Goal: Transaction & Acquisition: Purchase product/service

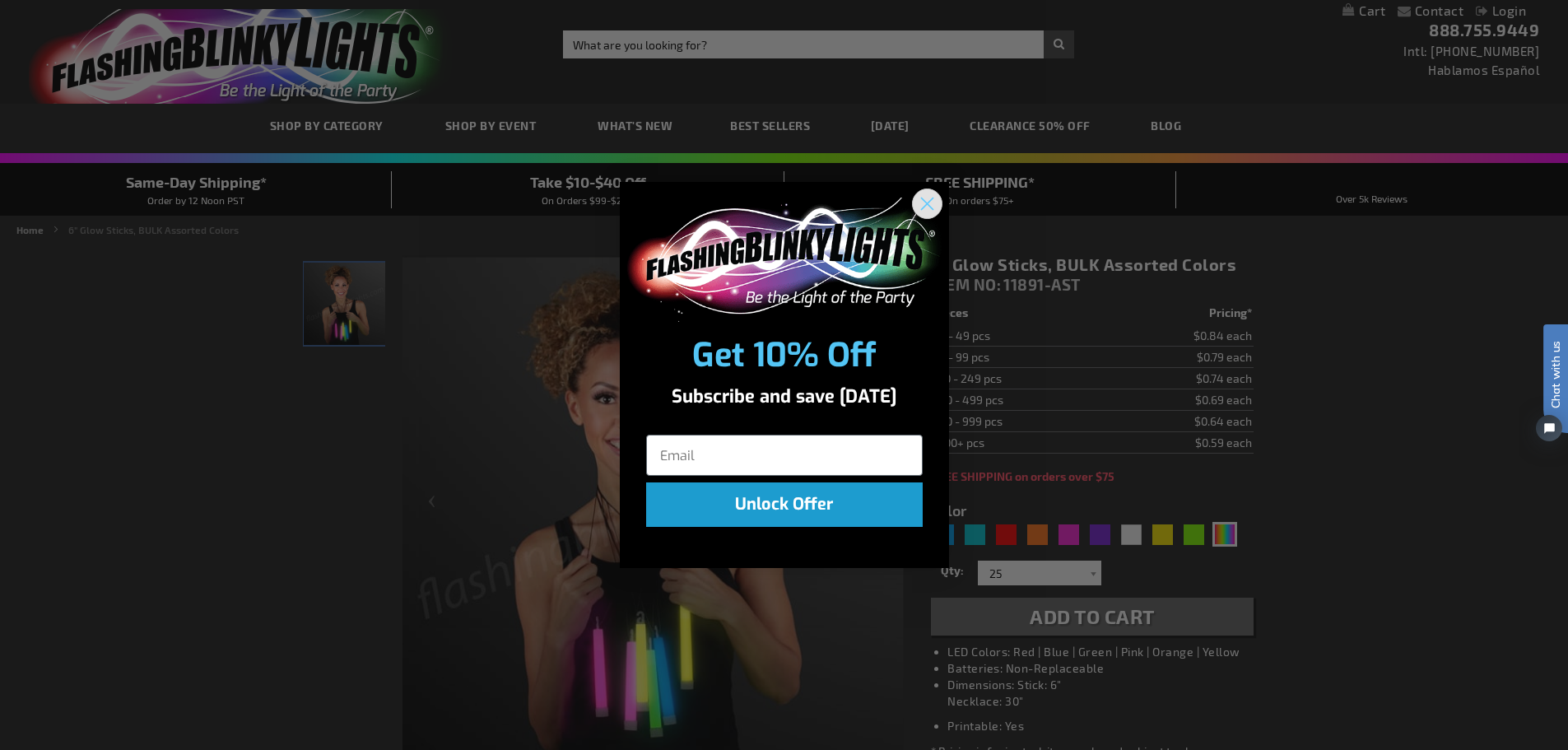
click at [935, 200] on circle "Close dialog" at bounding box center [926, 203] width 27 height 27
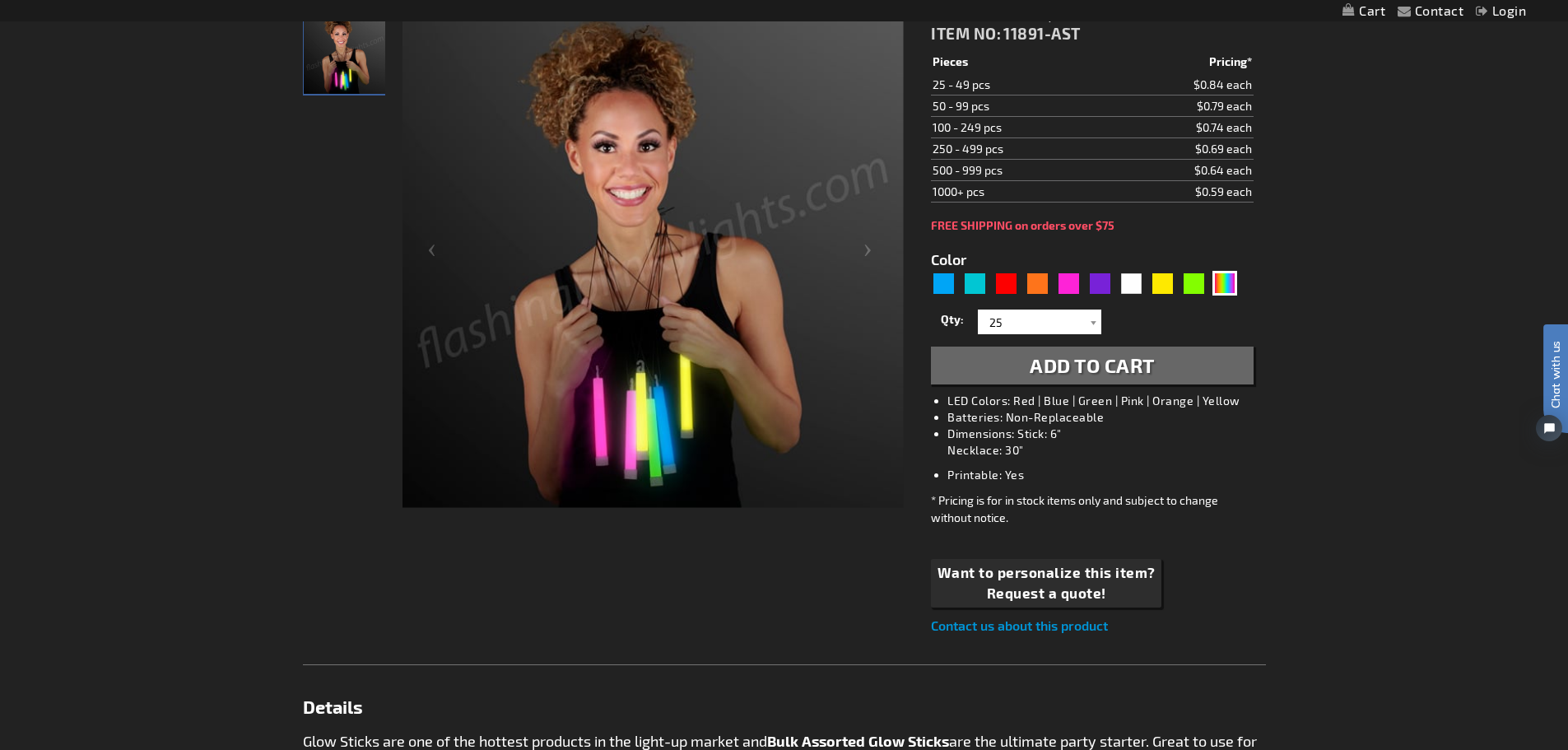
scroll to position [247, 0]
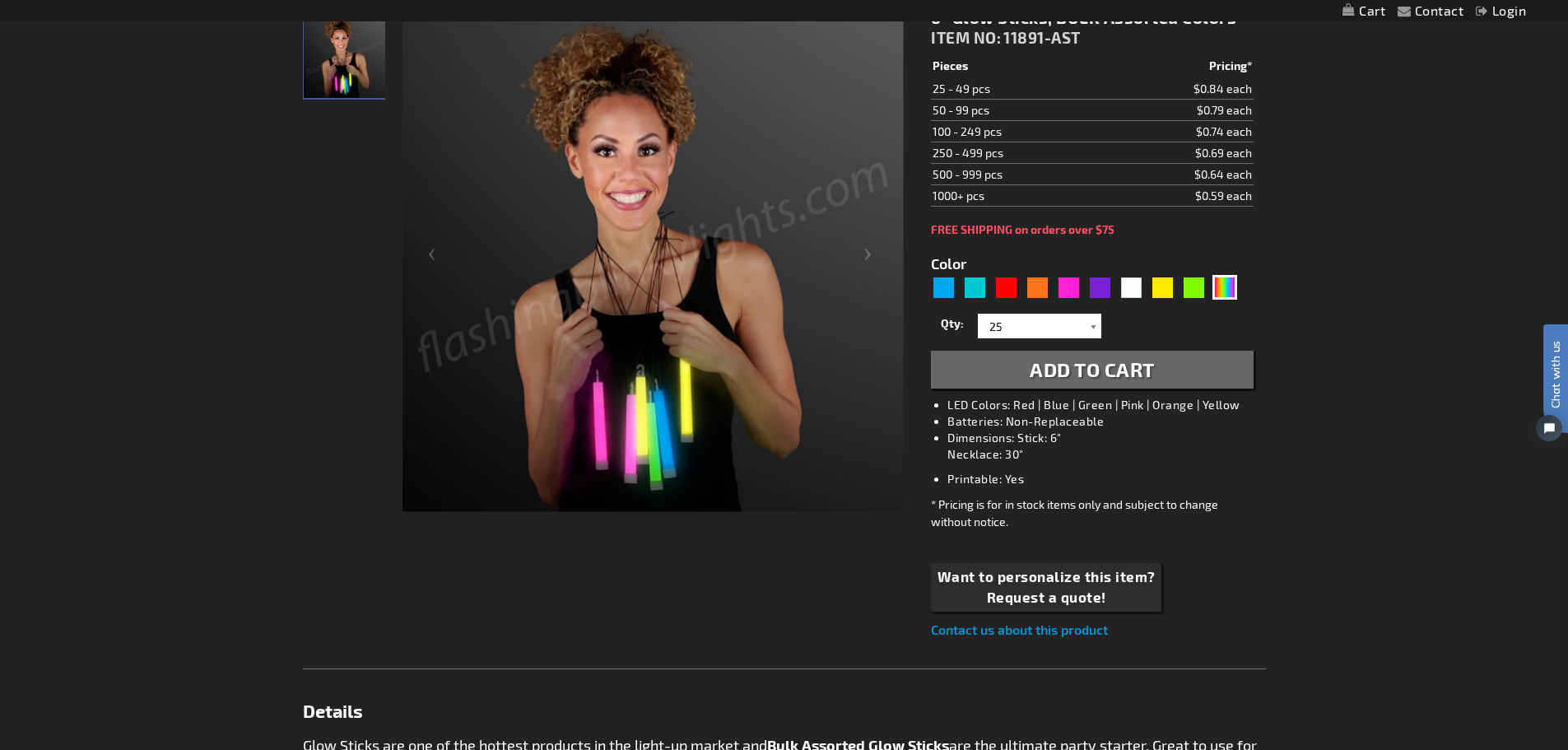
click at [1091, 324] on div at bounding box center [1093, 326] width 17 height 24
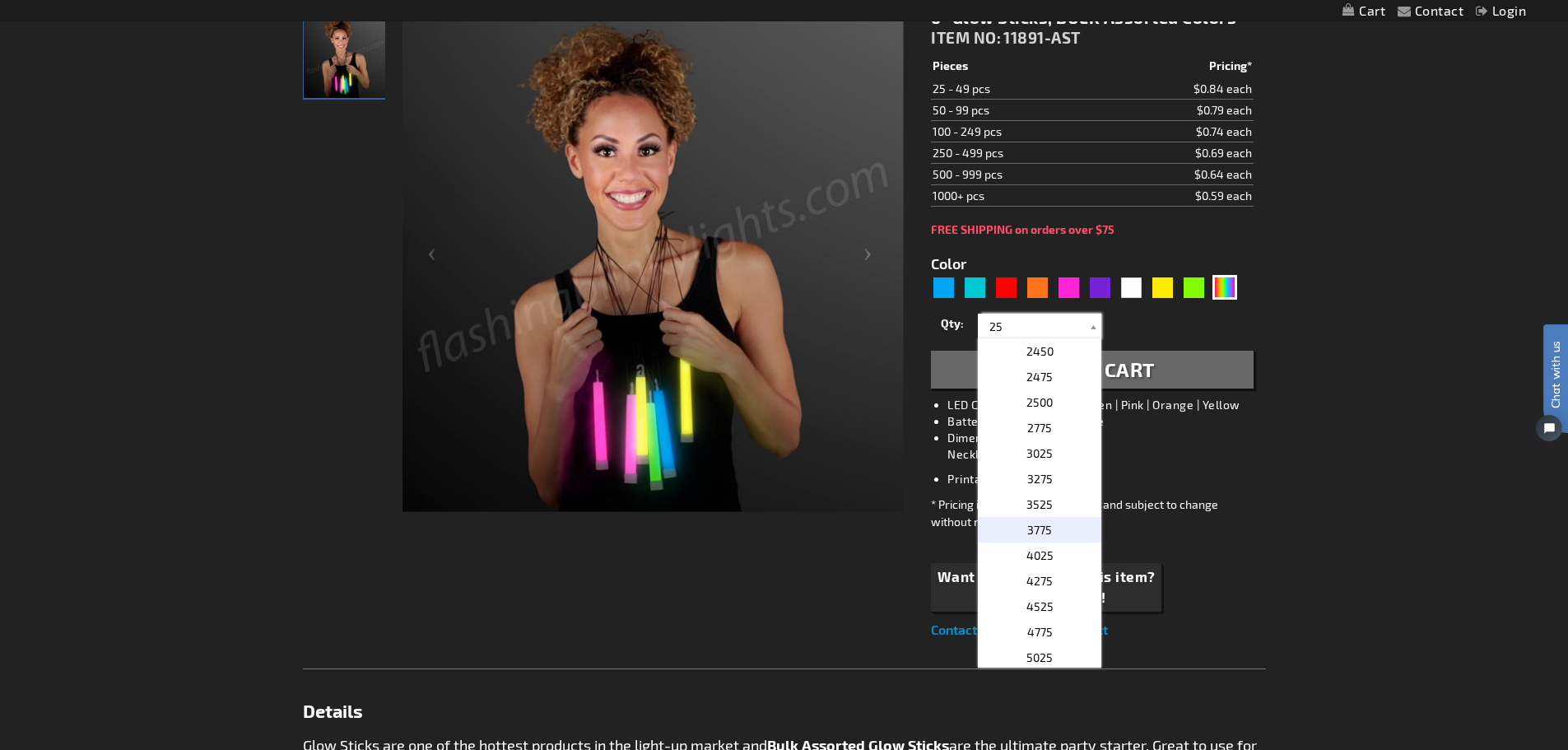
scroll to position [2478, 0]
click at [1036, 654] on span "5025" at bounding box center [1039, 654] width 26 height 14
type input "5025"
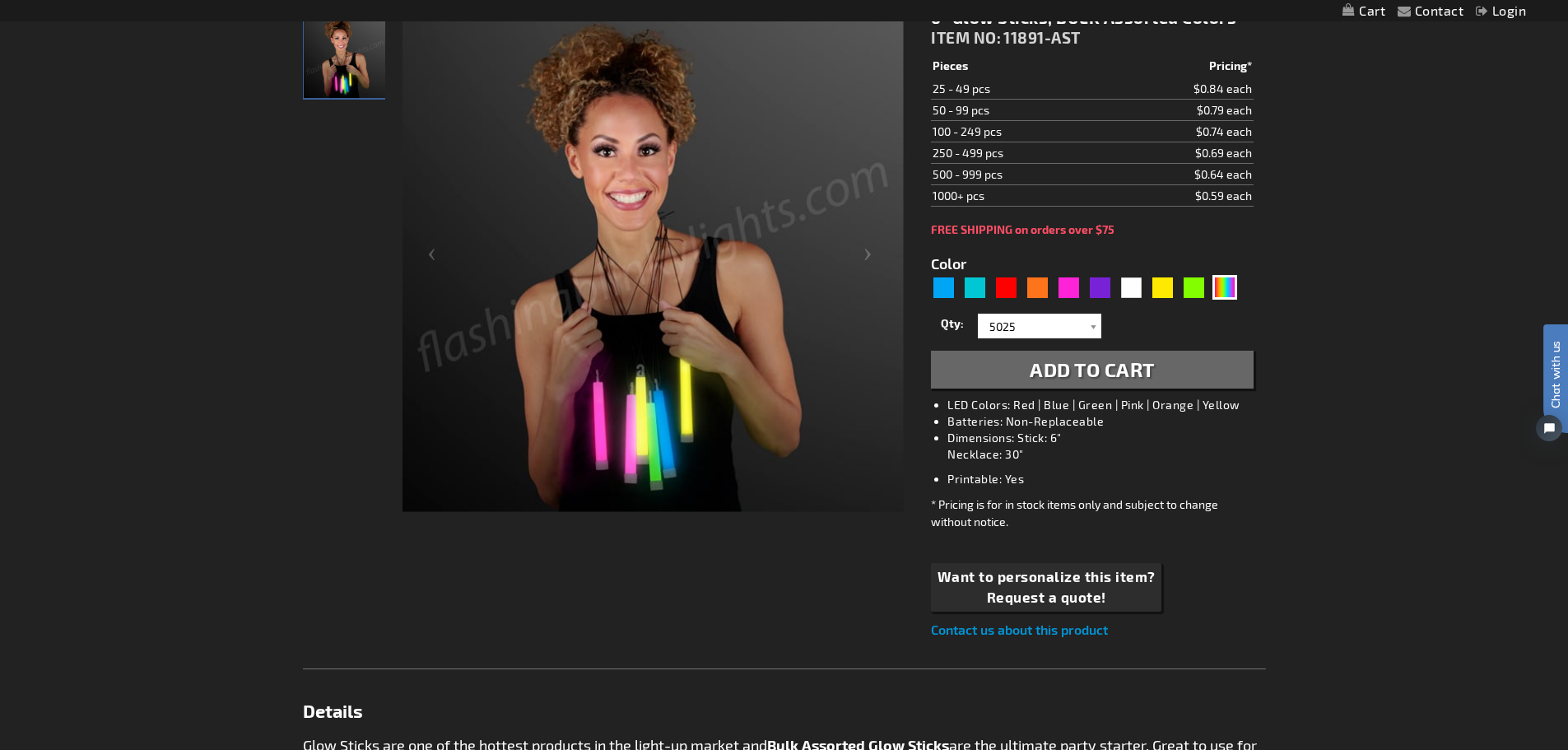
click at [1294, 264] on div "Contact Compare Products Login Skip to Content My Cart My Cart Close You have n…" at bounding box center [784, 757] width 1568 height 2006
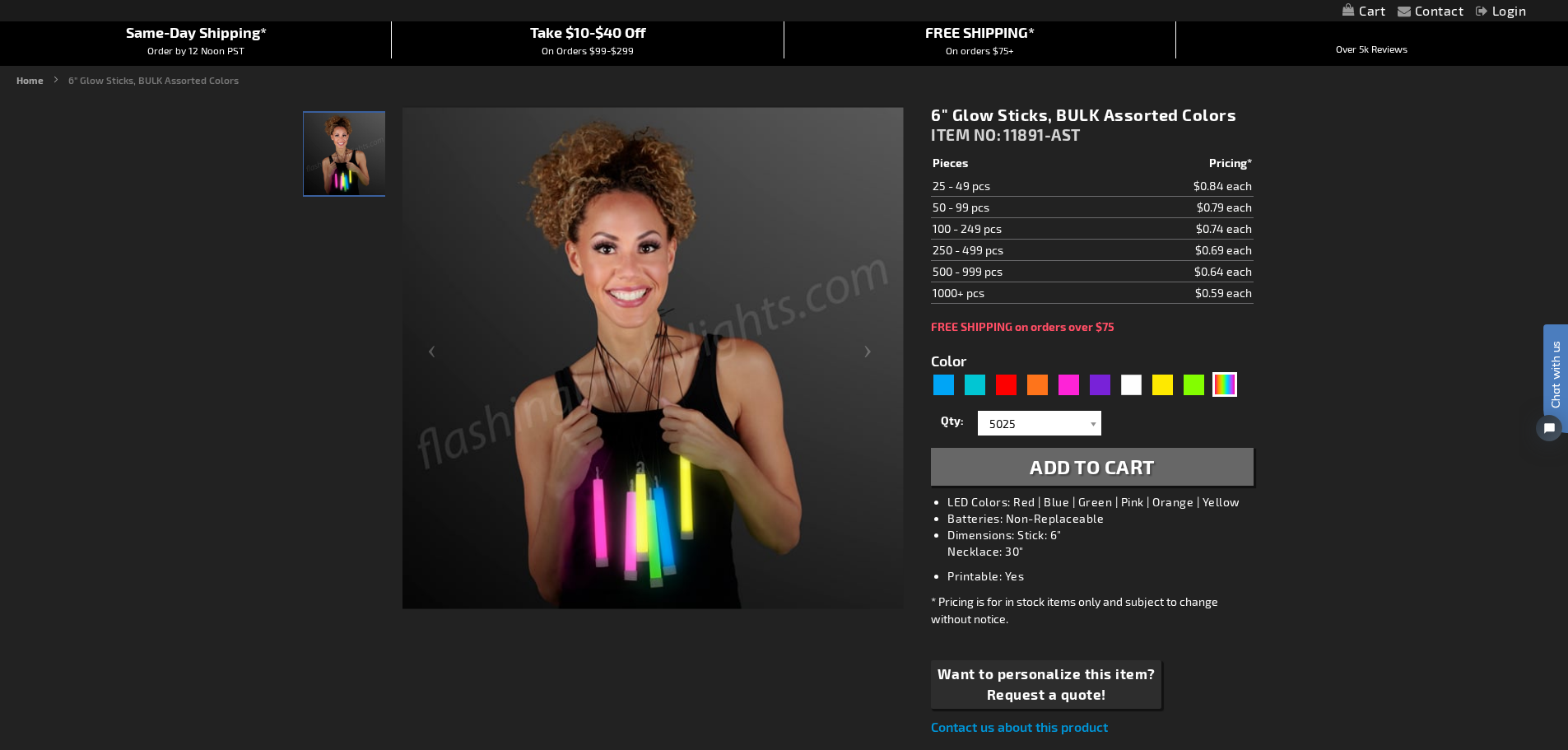
scroll to position [0, 0]
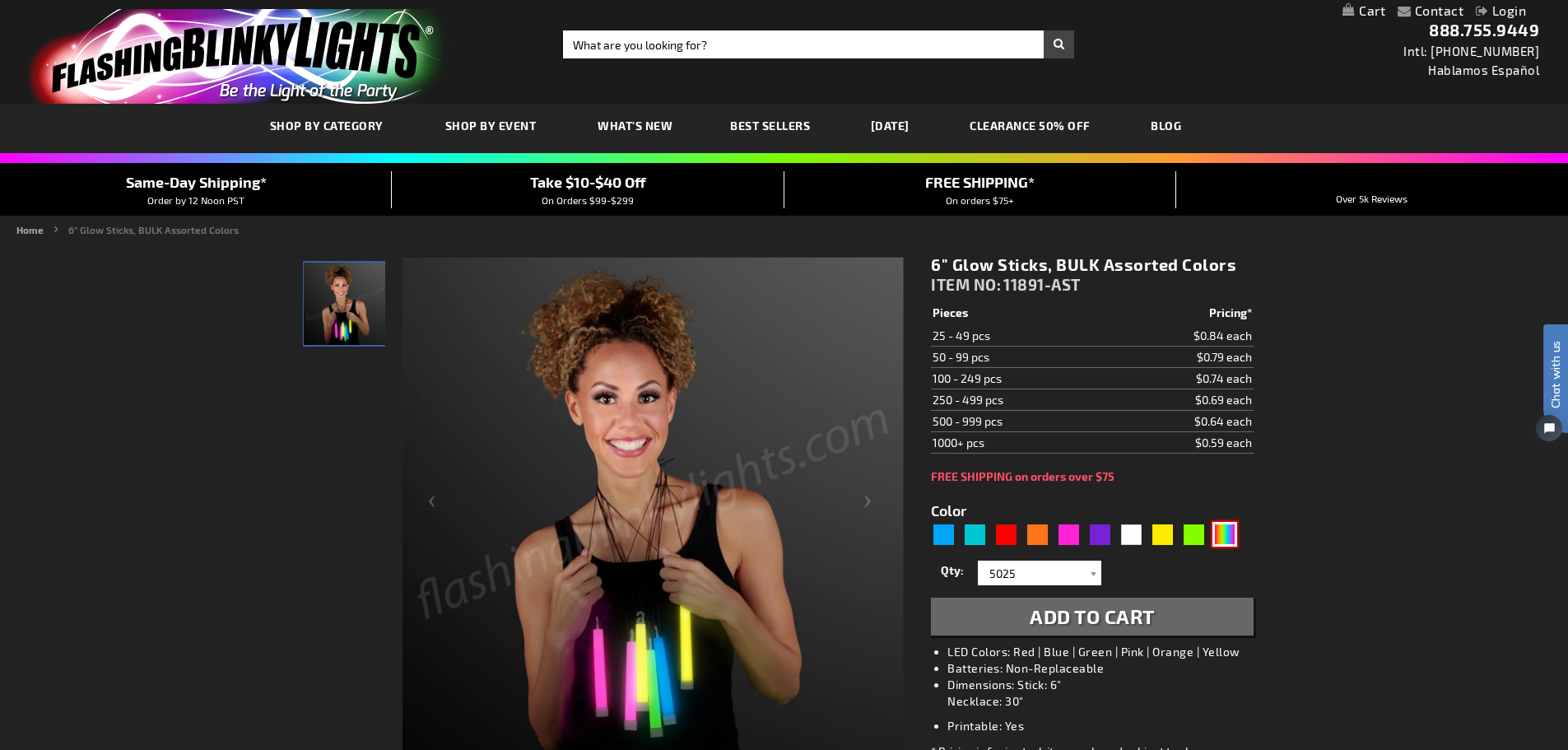
click at [1229, 534] on div "MLT" at bounding box center [1224, 534] width 24 height 24
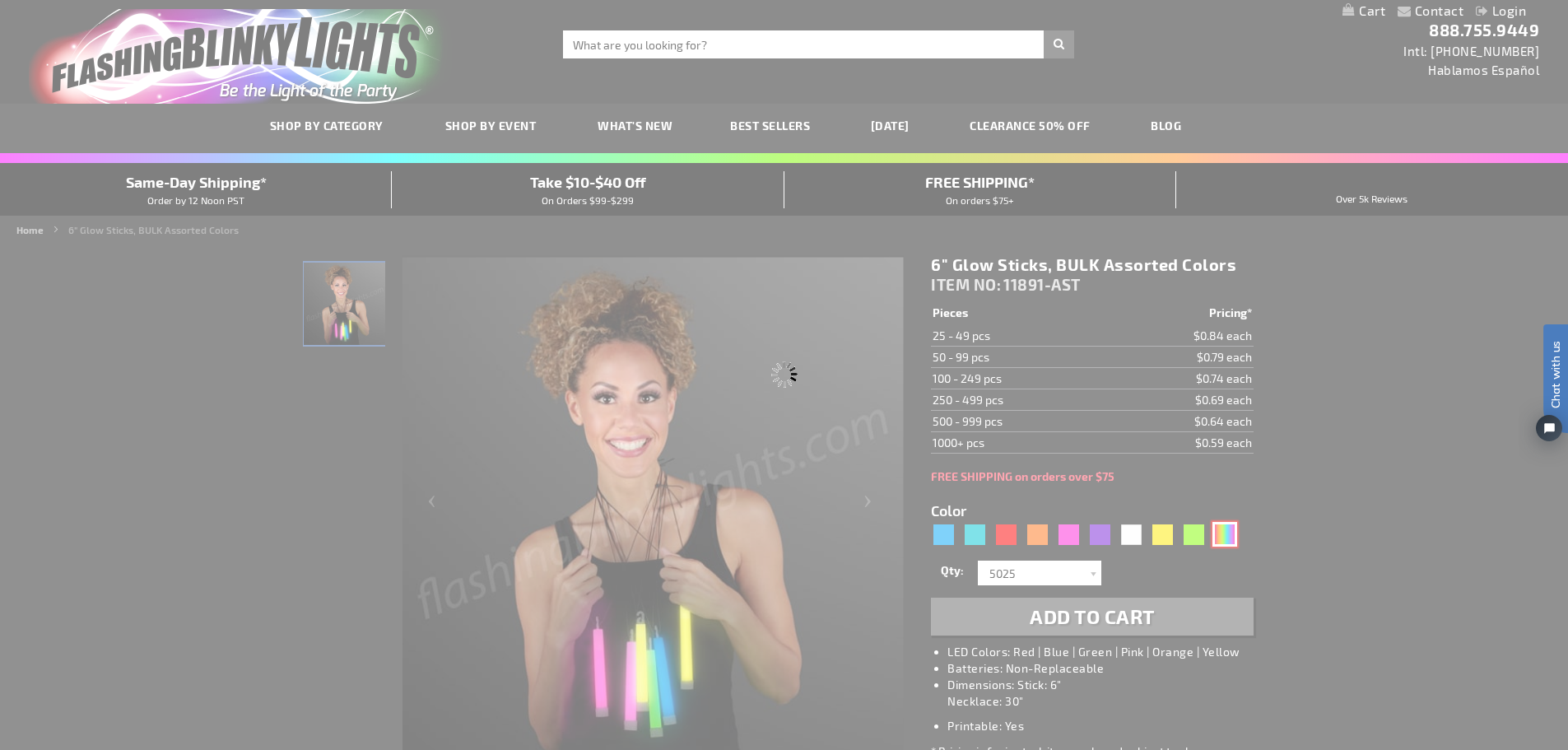
type input "Customize - 6&quot; Glow Sticks, BULK Assorted Colors - ITEM NO: 11891-AST"
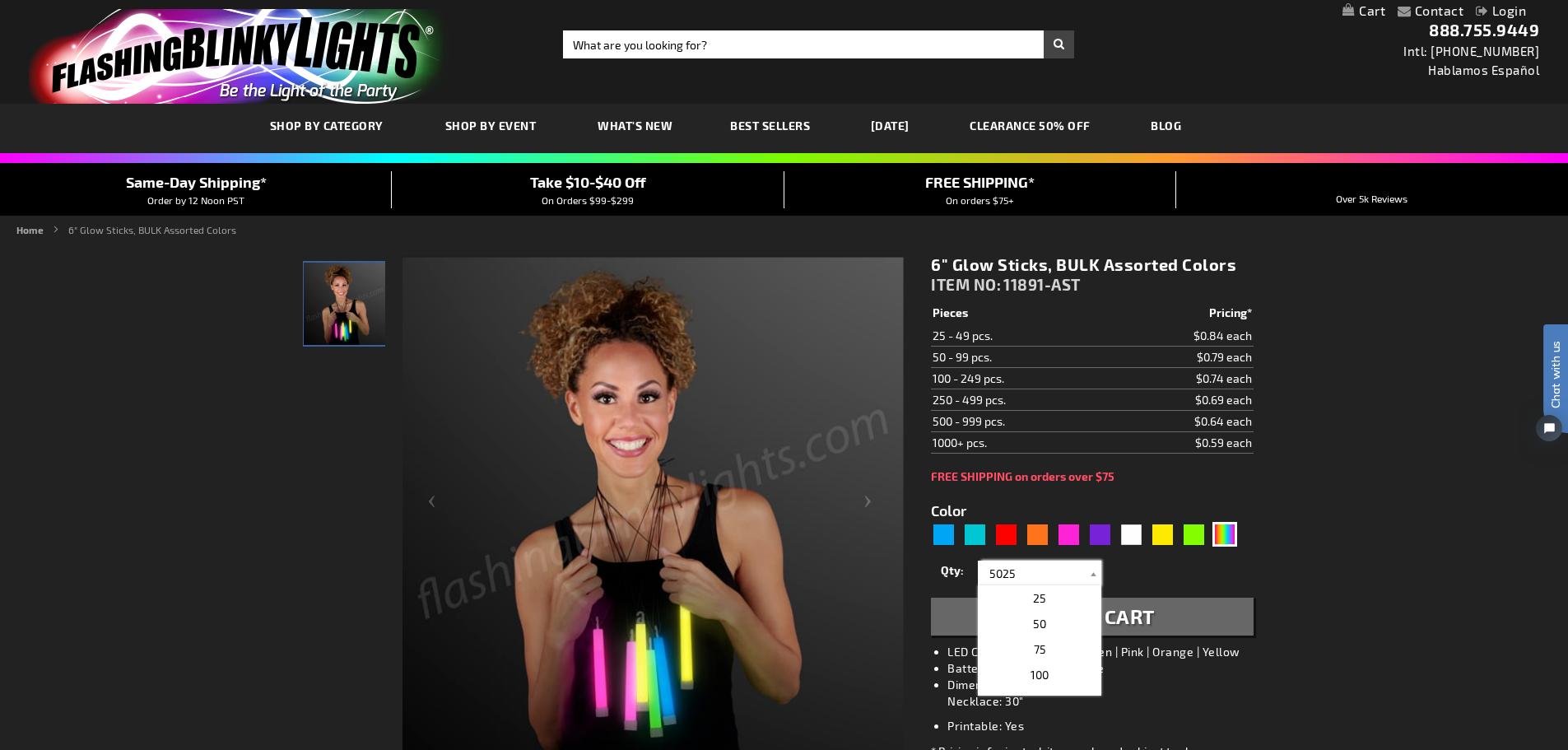
click at [1023, 578] on input "5025" at bounding box center [1040, 573] width 119 height 24
click at [1023, 578] on input "5025" at bounding box center [1040, 573] width 119 height 24
click at [1023, 568] on input "5025" at bounding box center [1040, 573] width 119 height 24
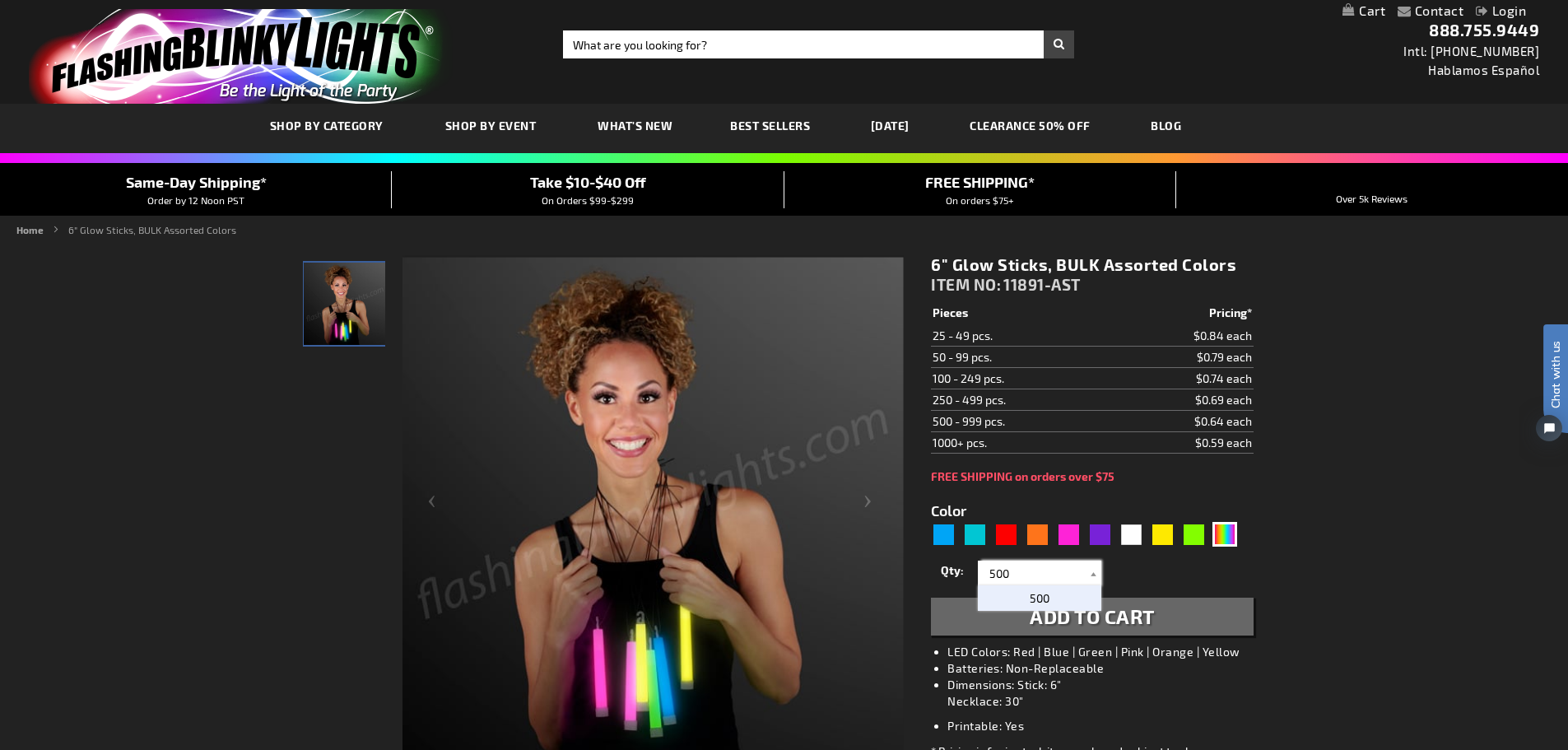
type input "5000"
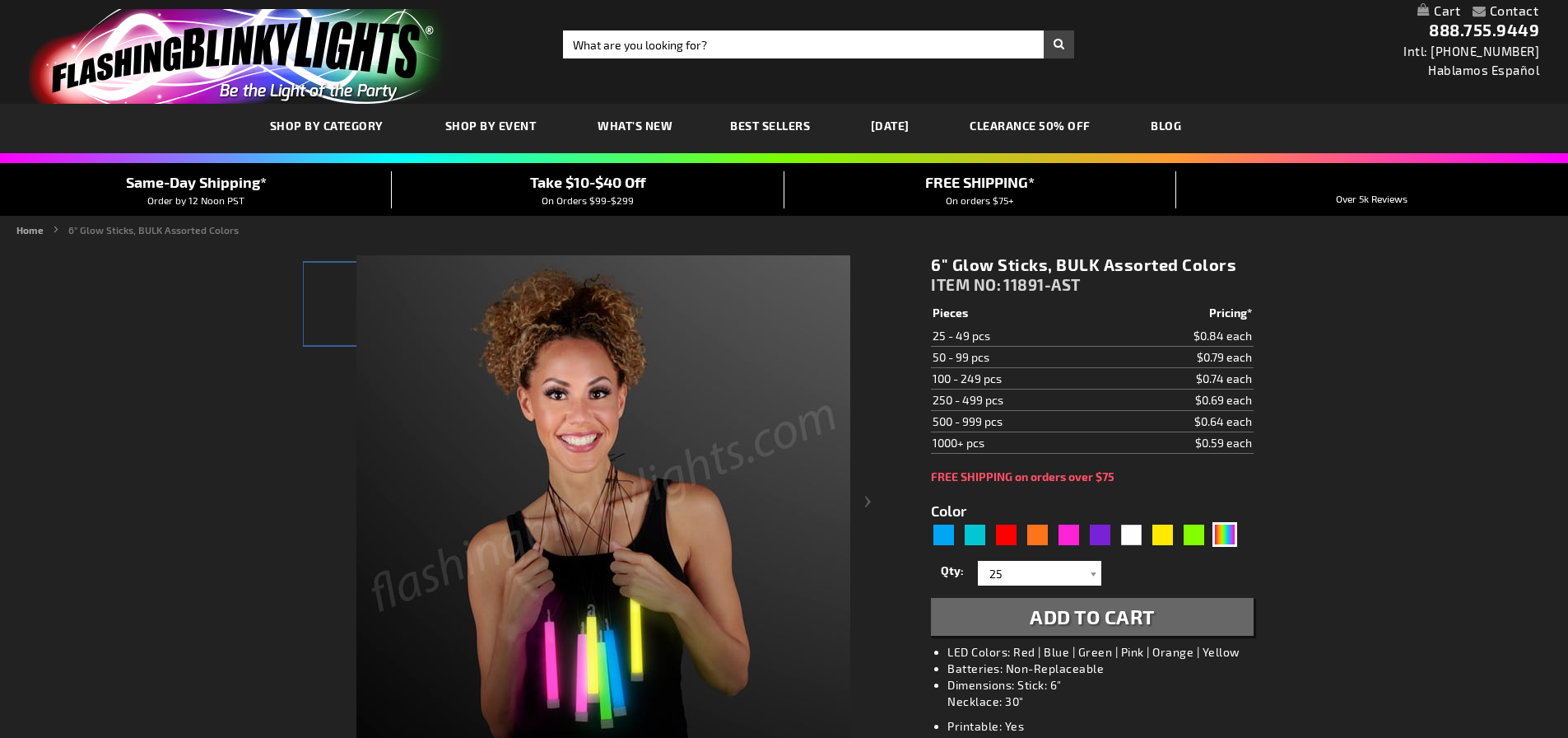
type input "5635"
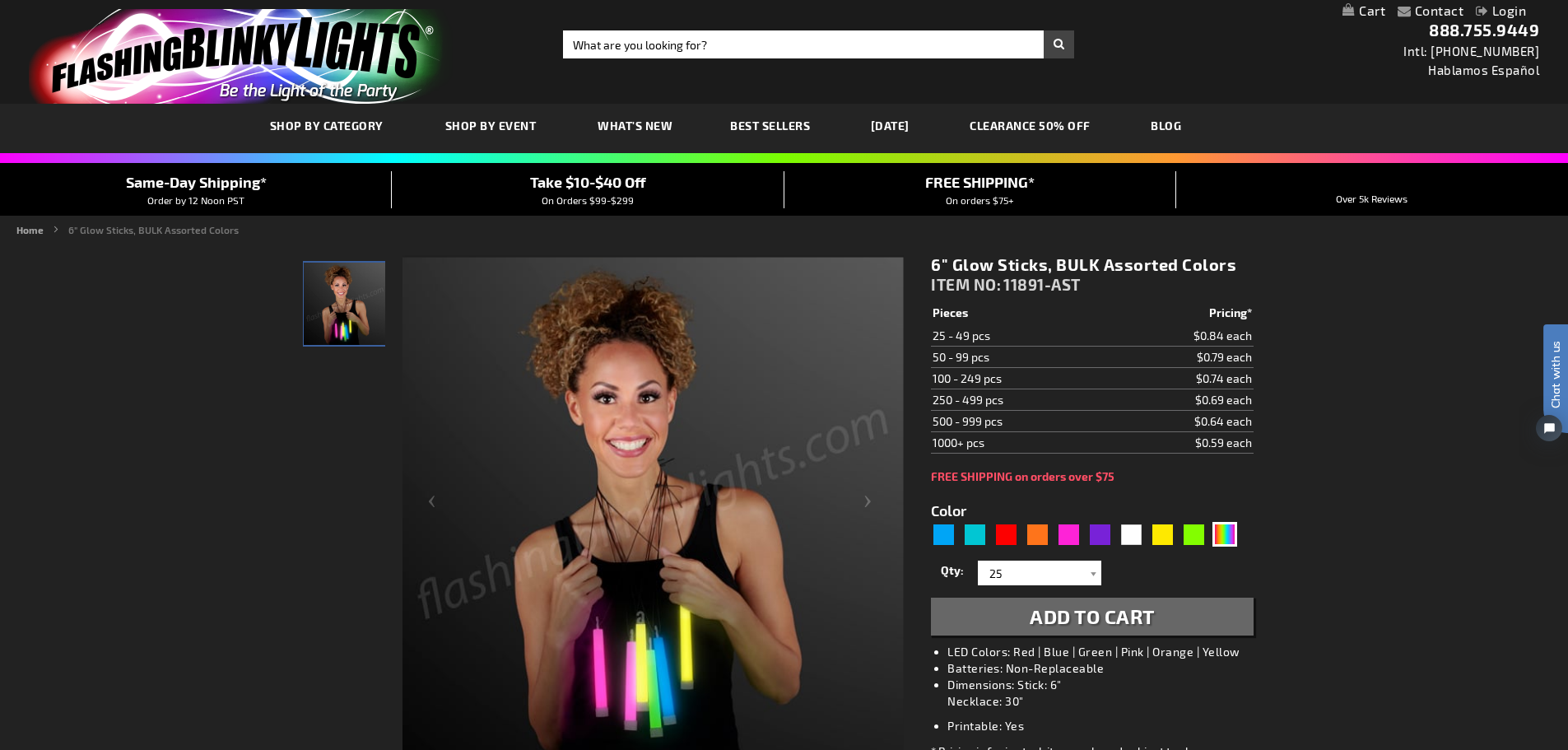
click at [1358, 2] on div "Contact Compare Products Login Skip to Content My Cart My Cart Close You have n…" at bounding box center [784, 10] width 1568 height 22
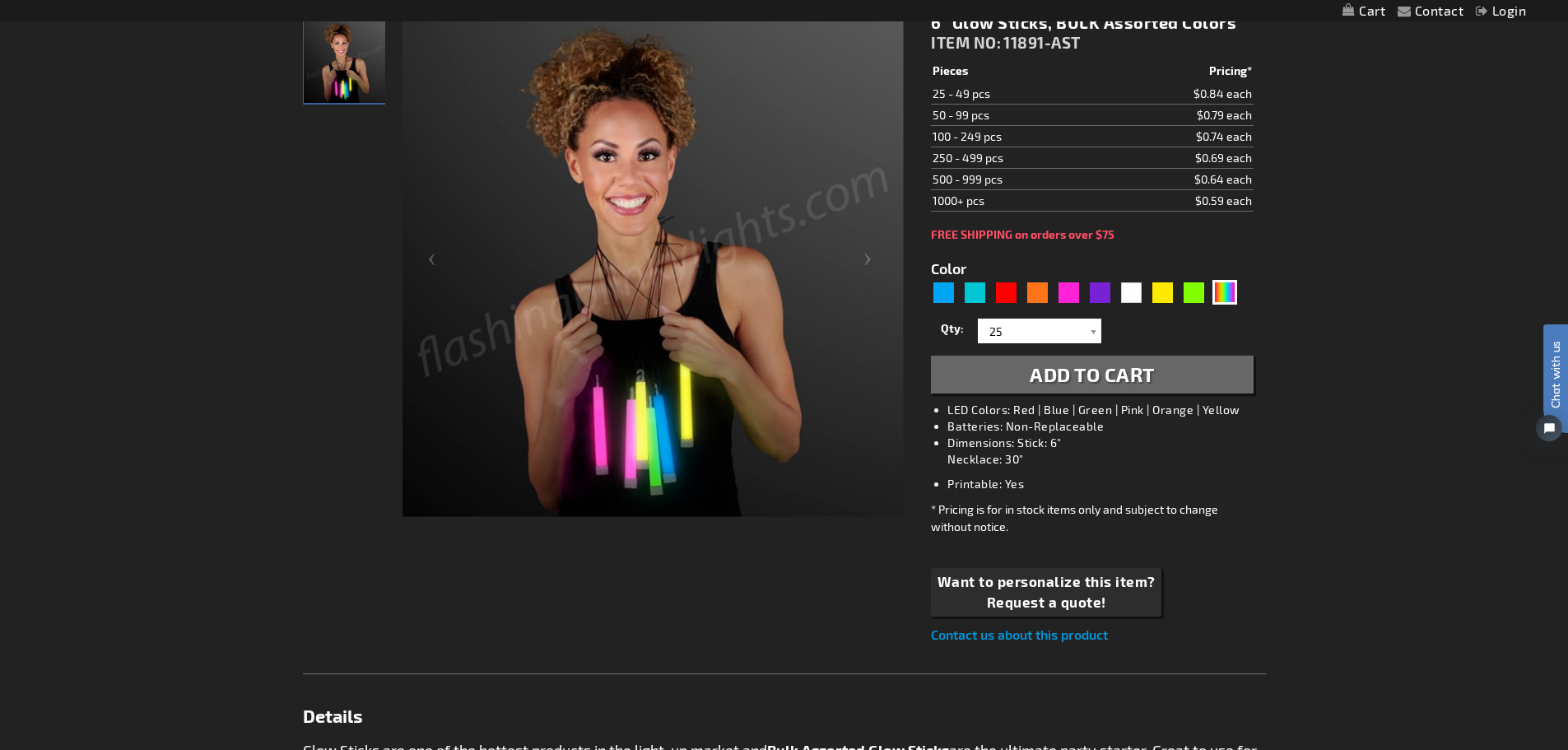
scroll to position [247, 0]
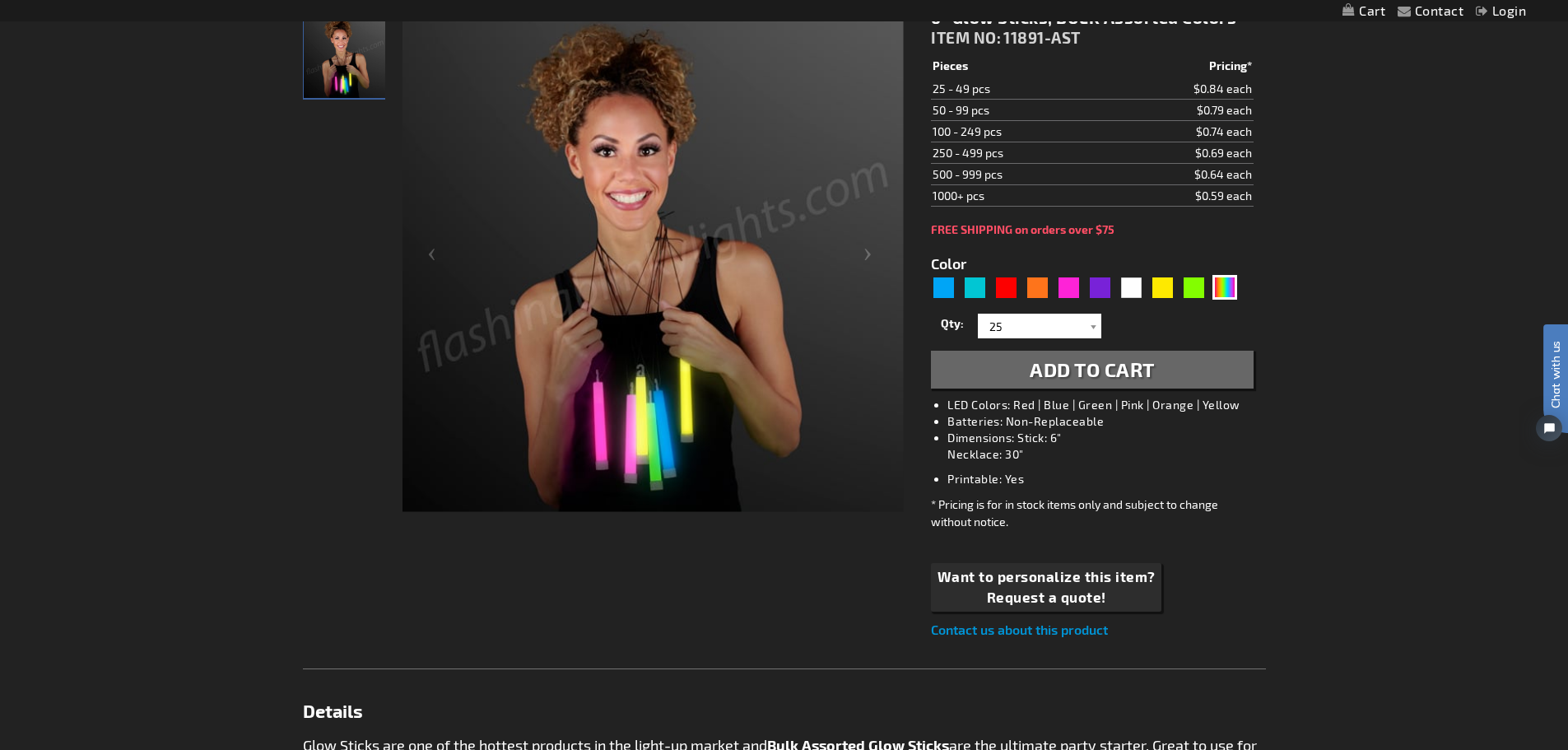
click at [1129, 364] on span "Add to Cart" at bounding box center [1091, 368] width 125 height 23
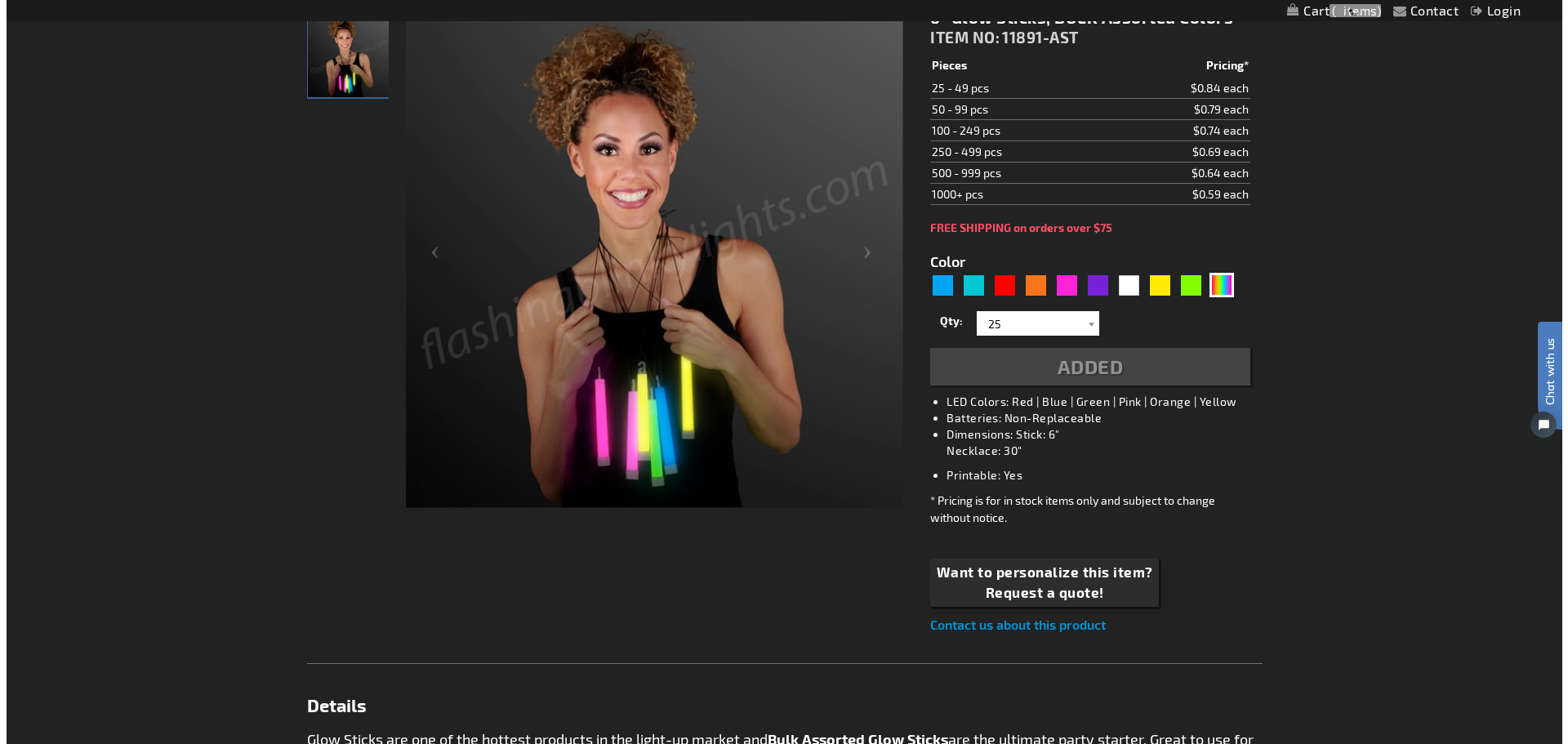
scroll to position [319, 0]
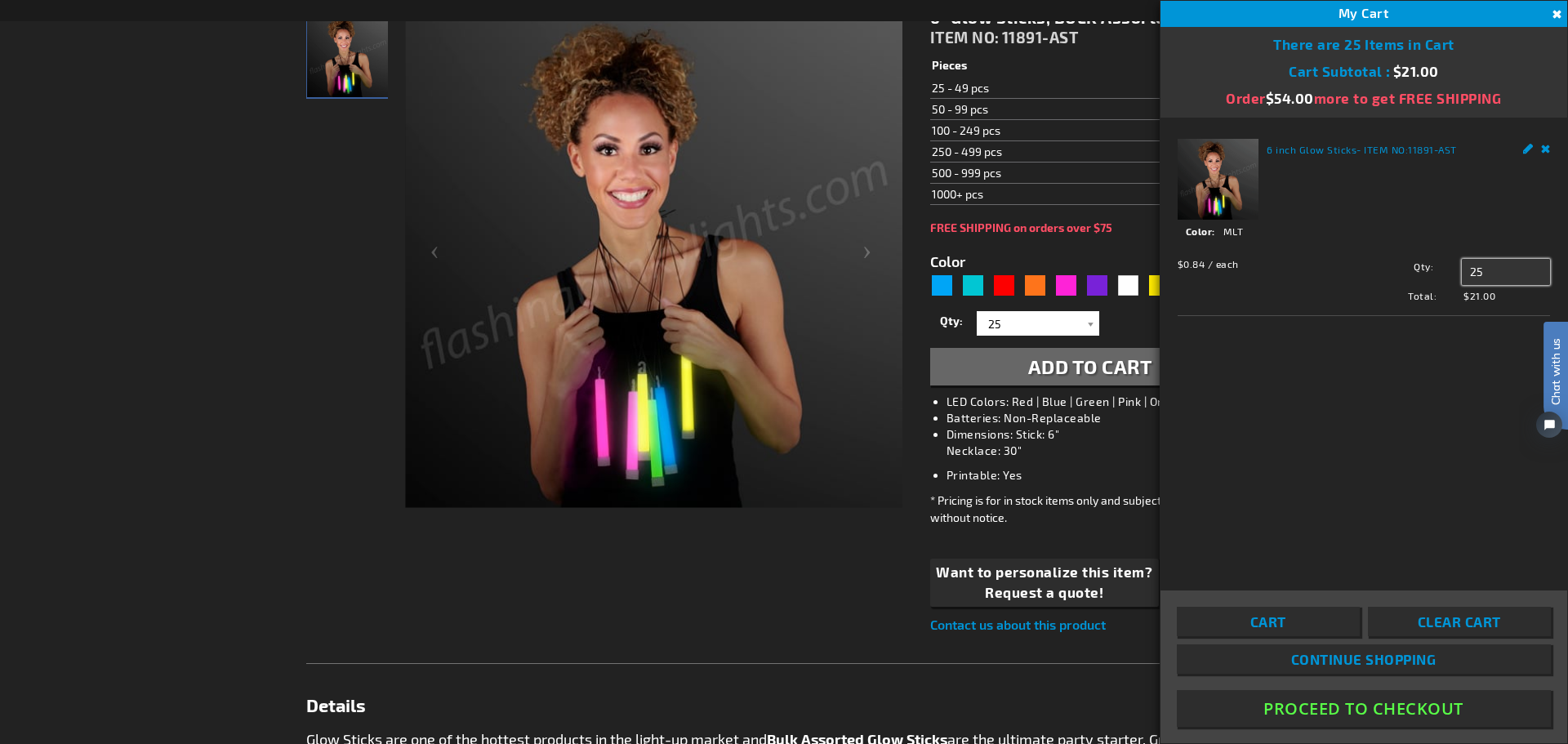
click at [1482, 269] on input "25" at bounding box center [1506, 272] width 88 height 26
type input "5000"
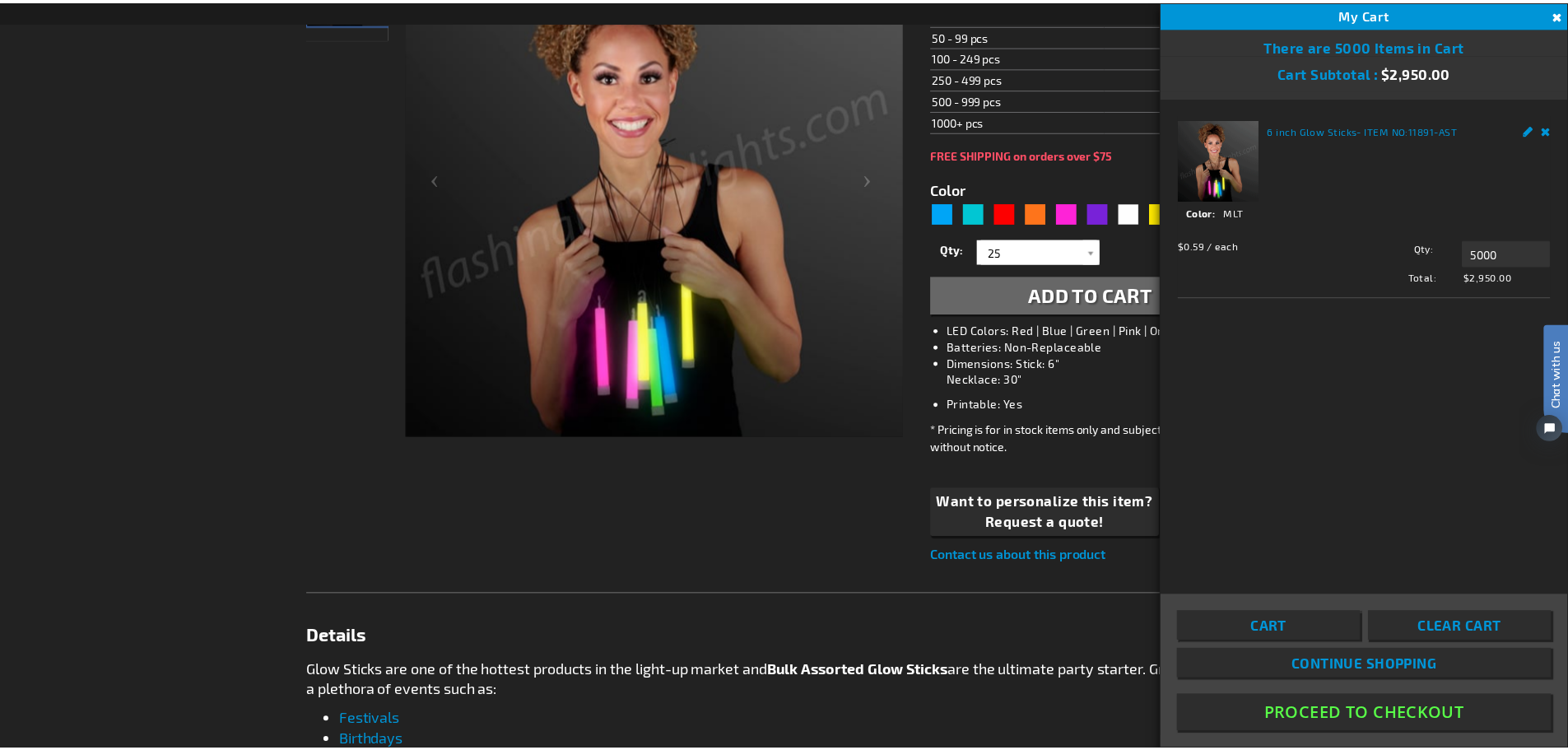
scroll to position [247, 0]
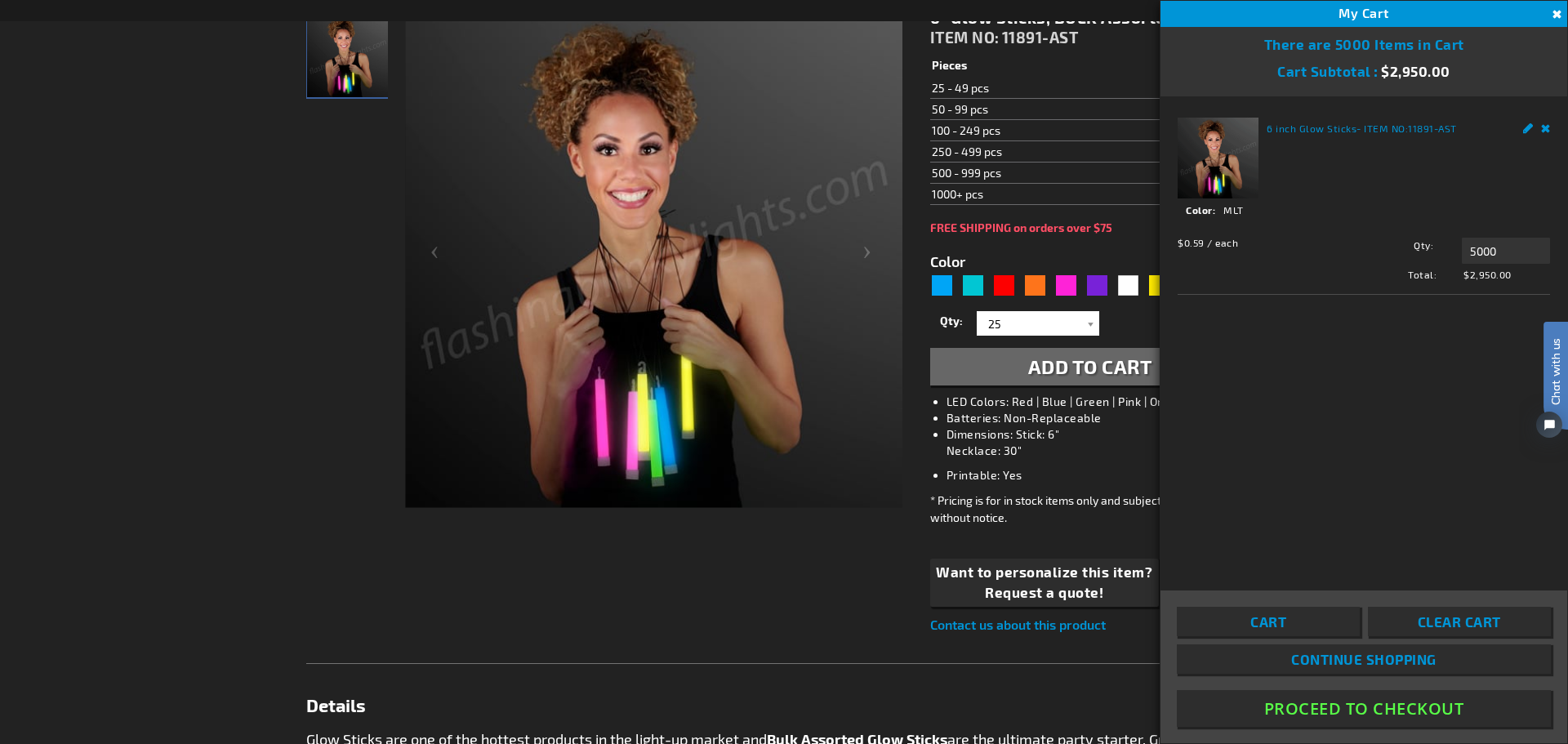
click at [1555, 17] on button "Close" at bounding box center [1554, 14] width 18 height 18
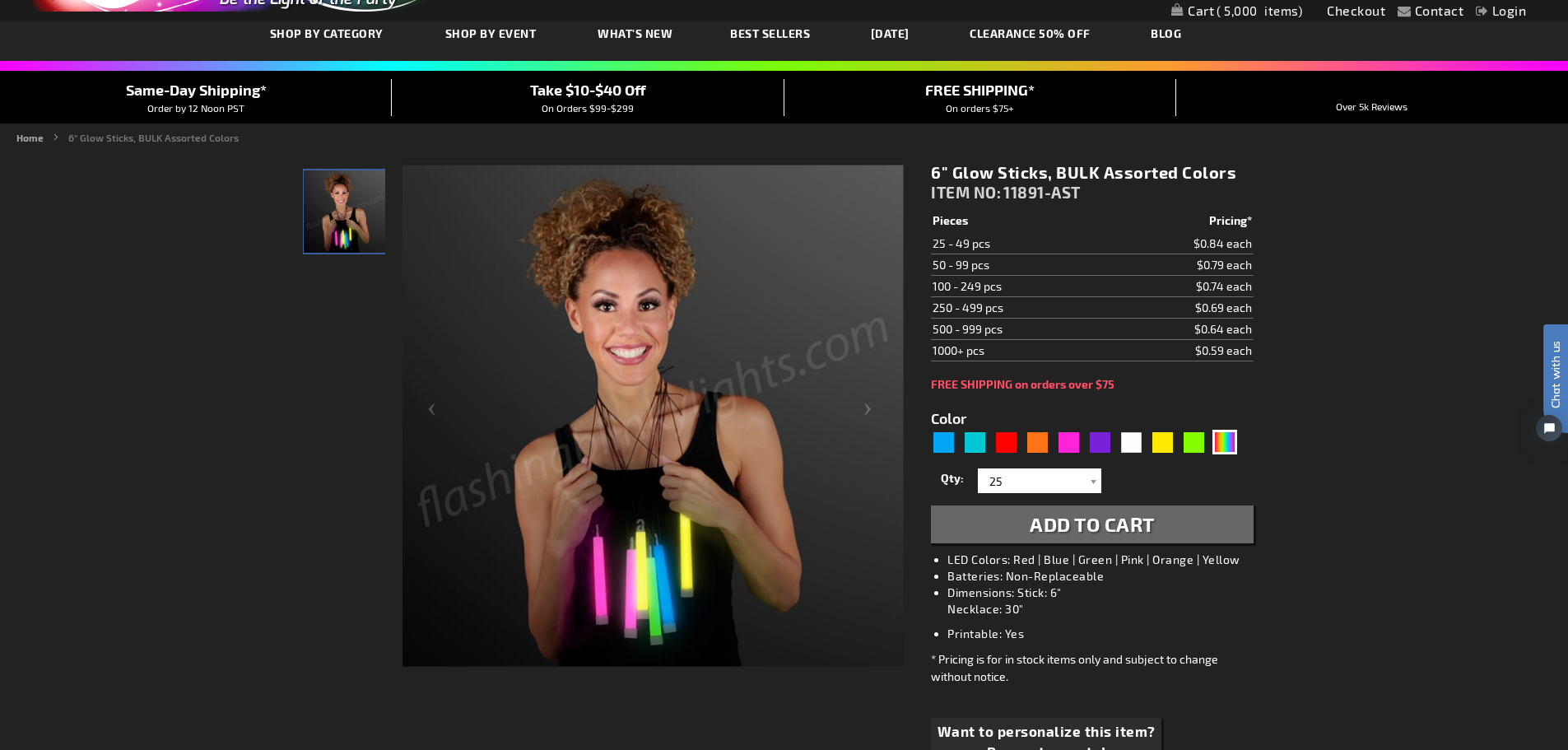
scroll to position [0, 0]
